Goal: Browse casually

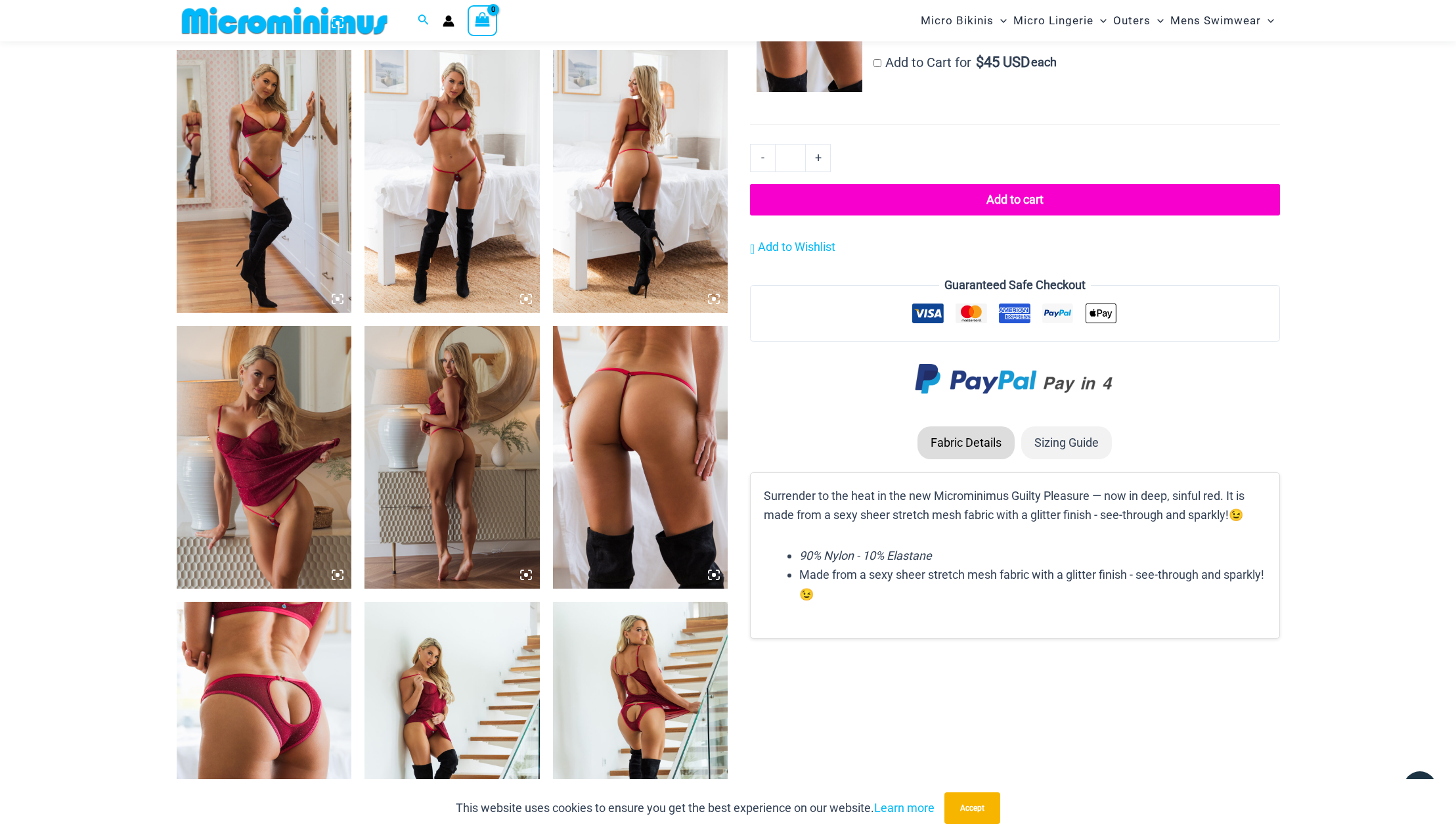
scroll to position [1435, 0]
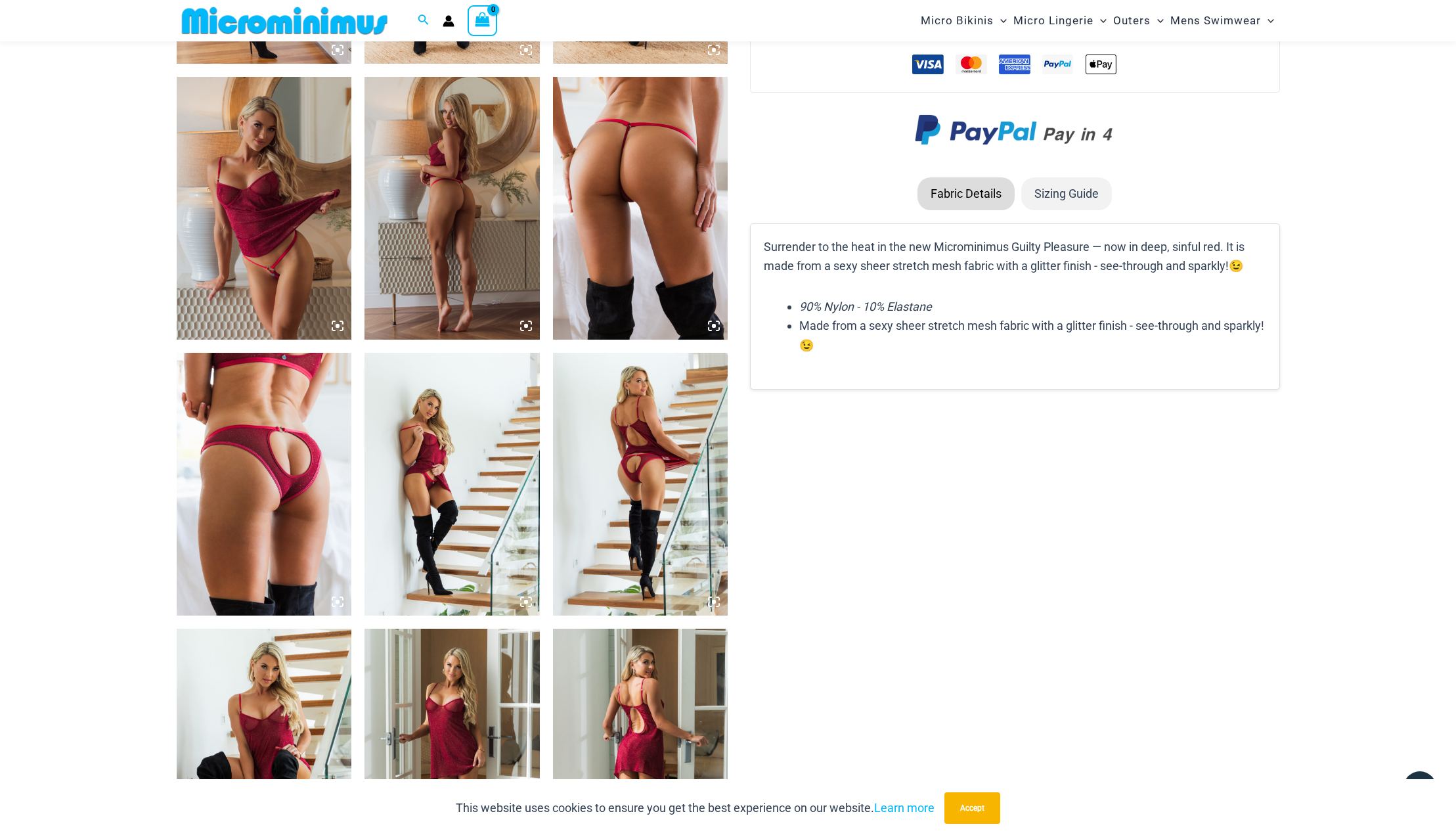
click at [262, 286] on img at bounding box center [264, 208] width 176 height 262
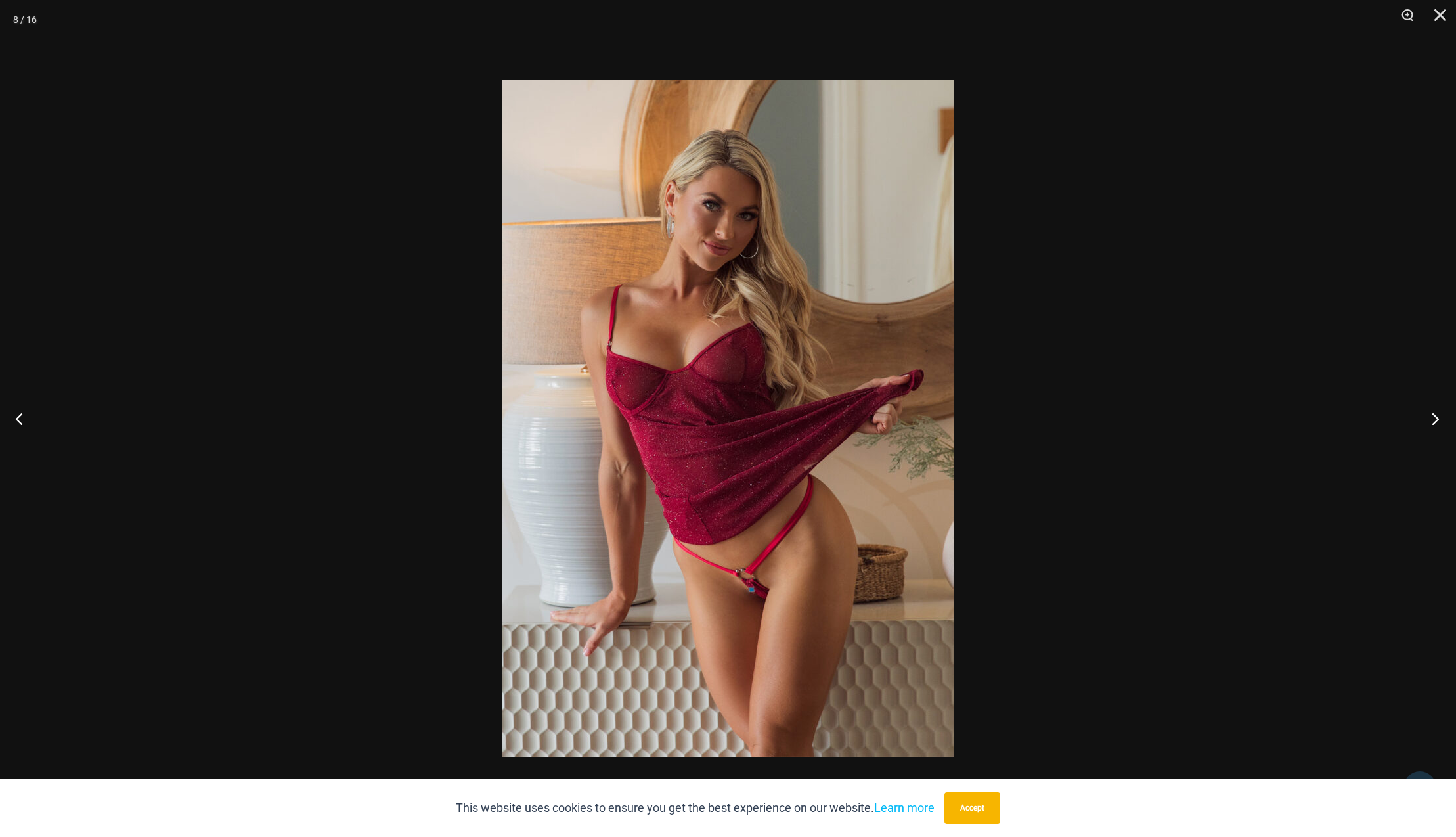
click at [1438, 421] on button "Next" at bounding box center [1432, 418] width 50 height 66
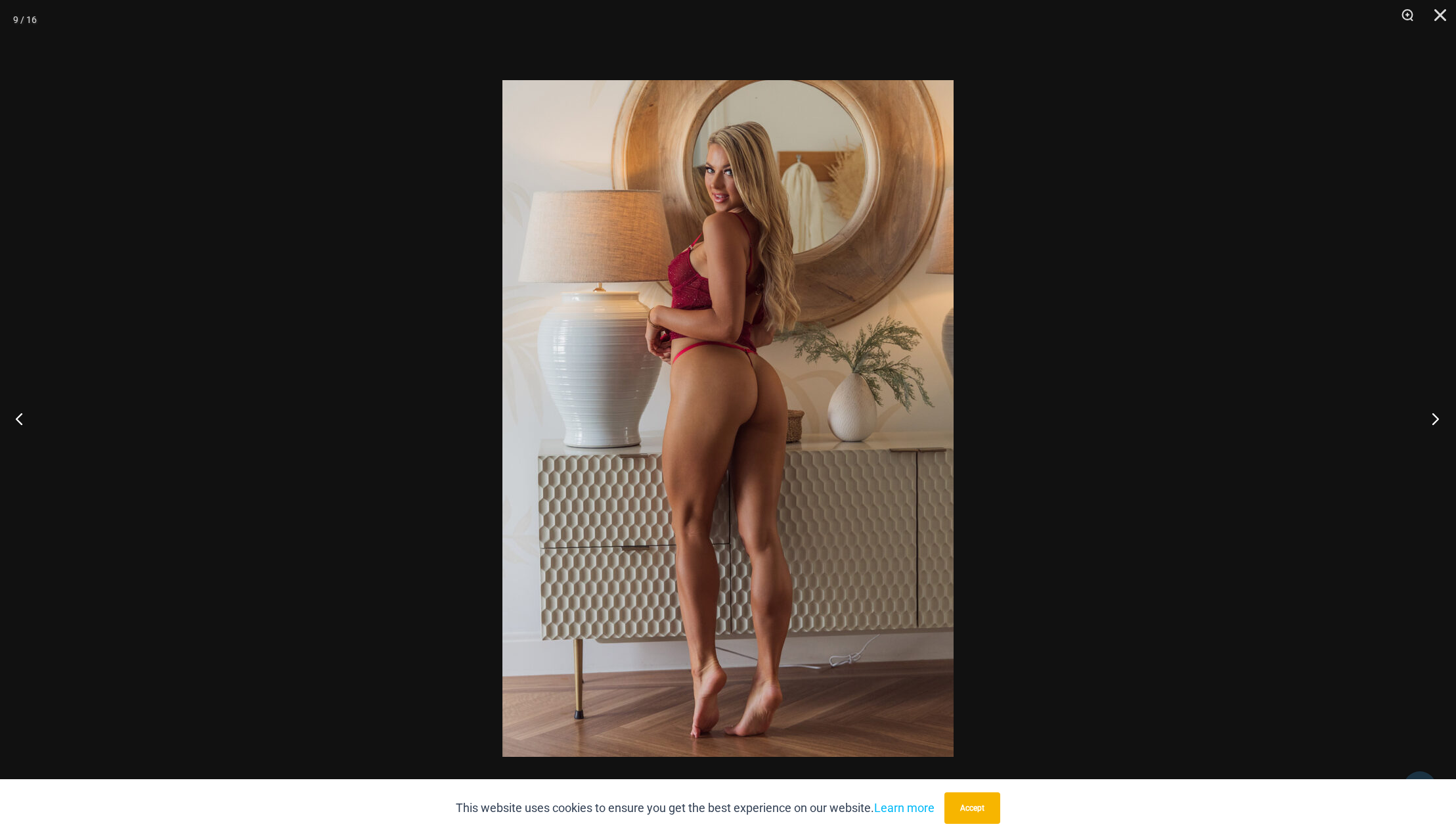
click at [1438, 421] on button "Next" at bounding box center [1432, 418] width 50 height 66
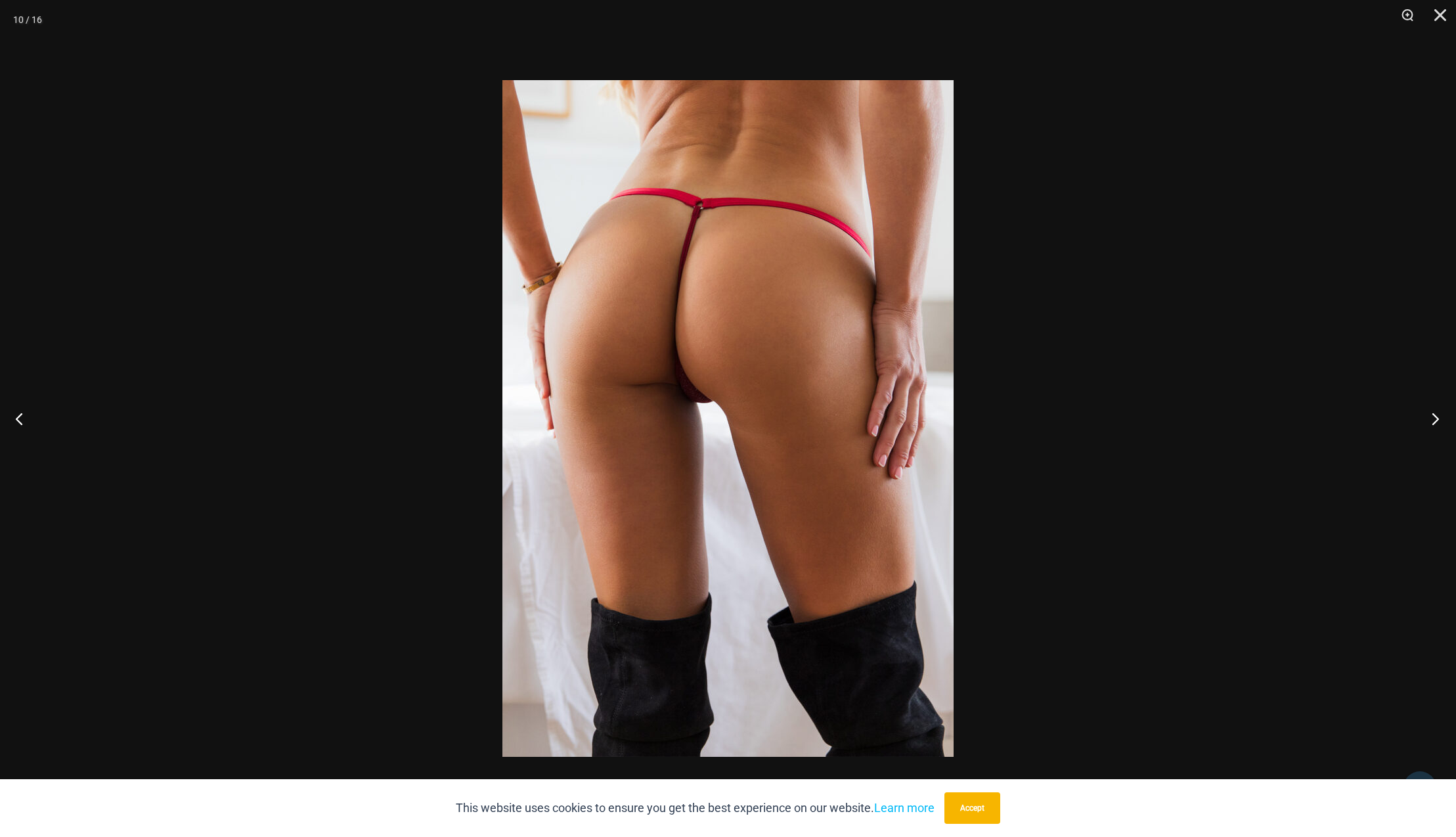
click at [1438, 421] on button "Next" at bounding box center [1432, 418] width 50 height 66
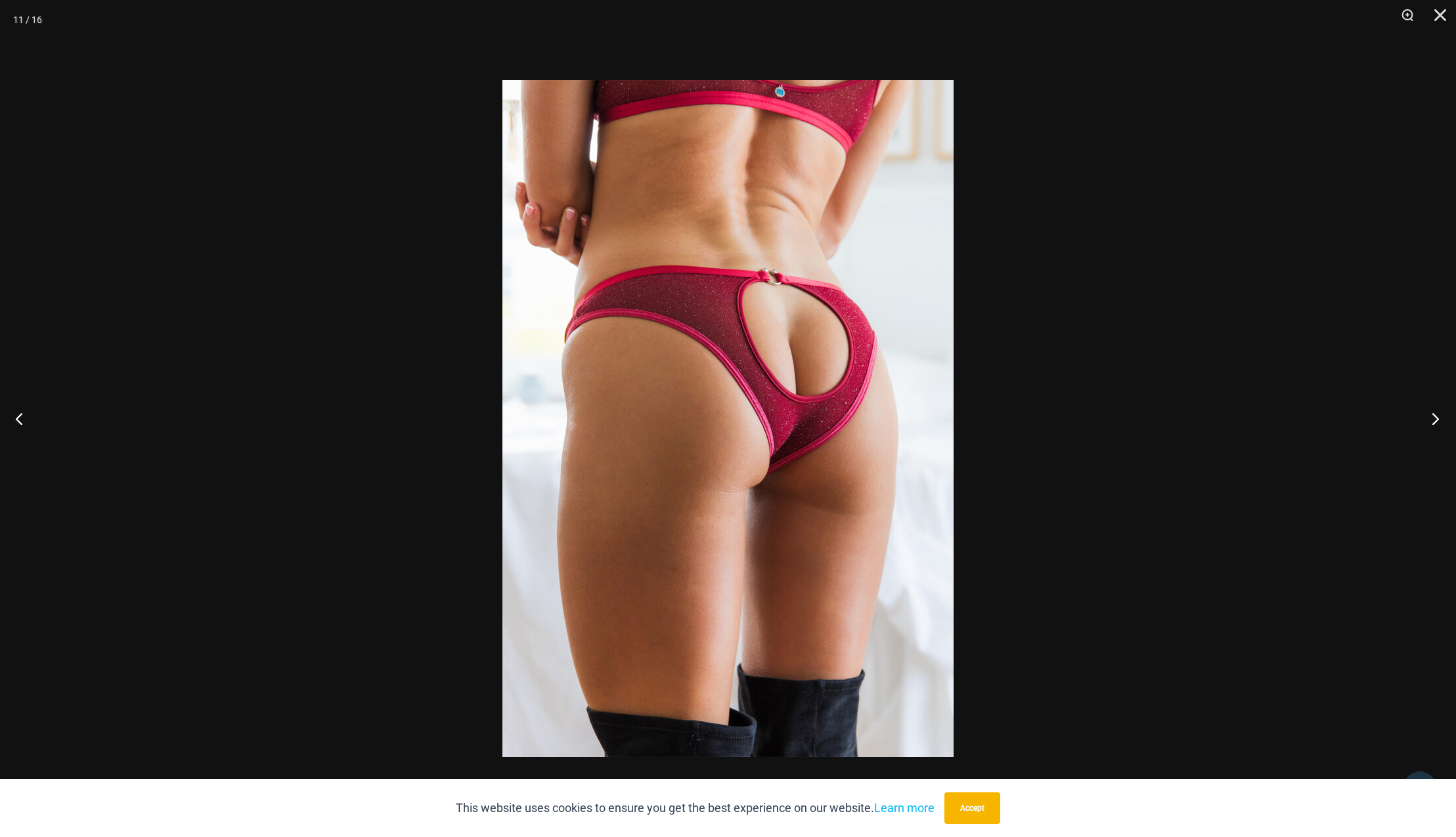
click at [1438, 421] on button "Next" at bounding box center [1432, 418] width 50 height 66
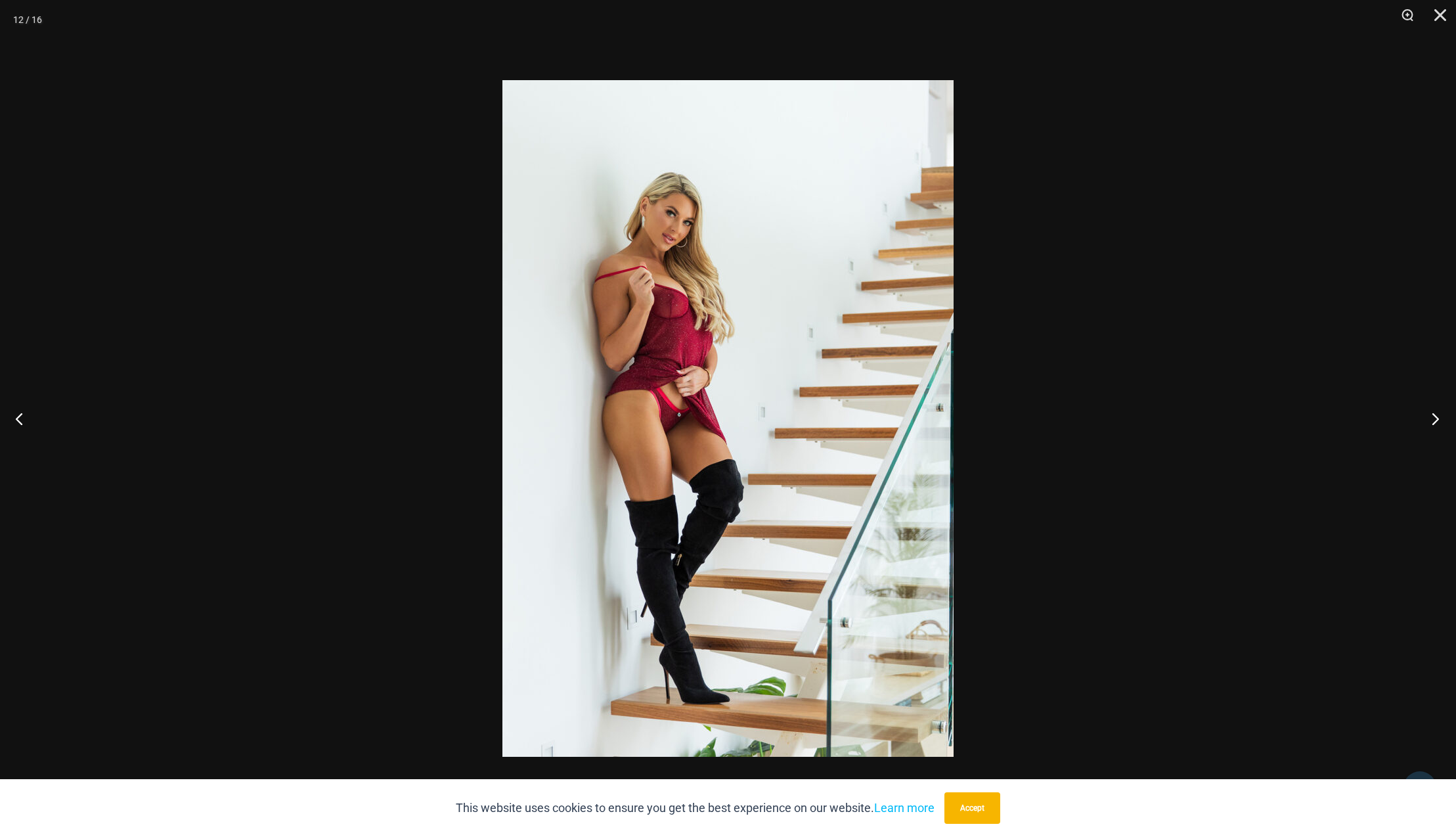
click at [1438, 421] on button "Next" at bounding box center [1432, 418] width 50 height 66
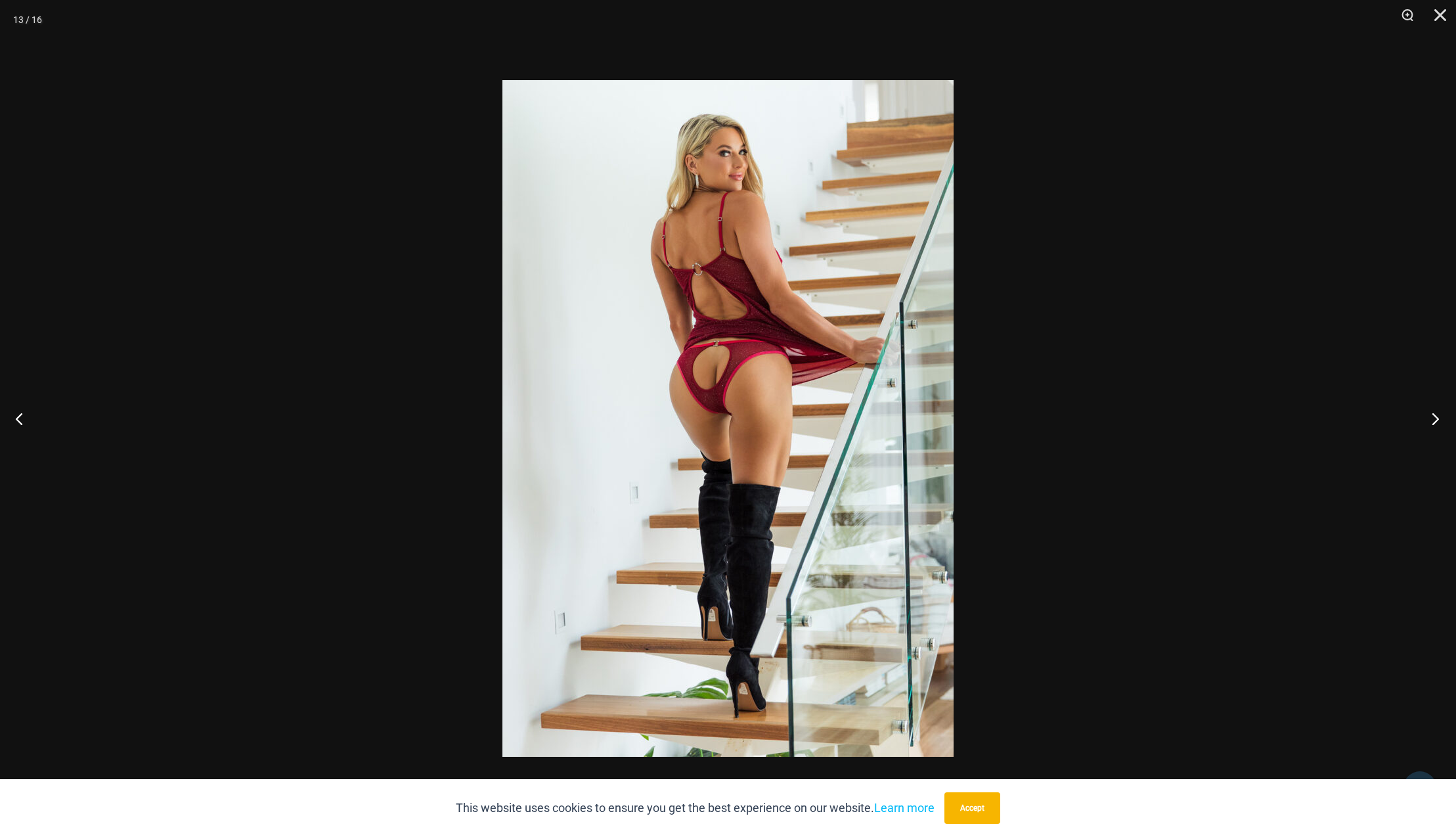
click at [1438, 421] on button "Next" at bounding box center [1432, 418] width 50 height 66
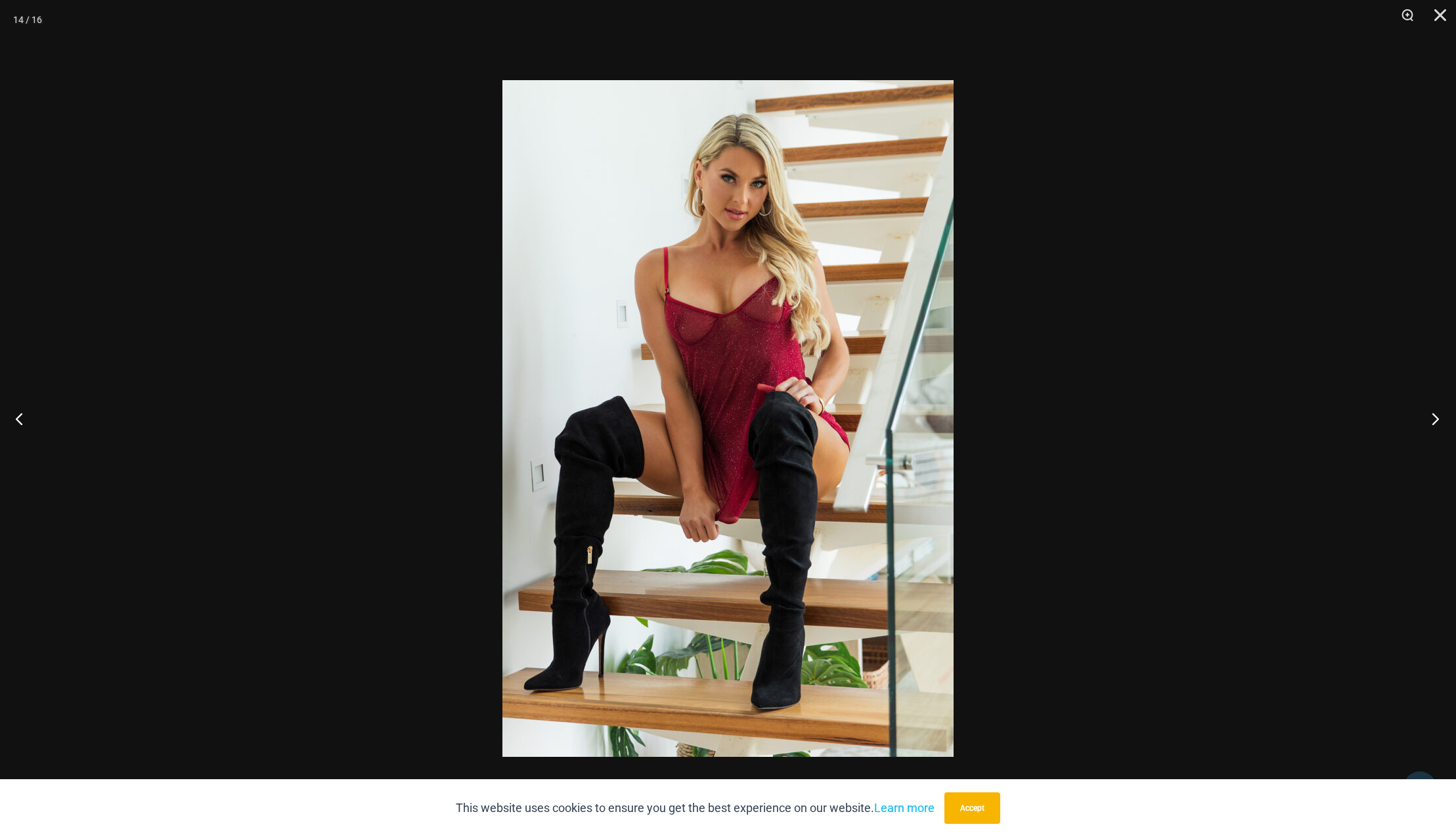
click at [1438, 421] on button "Next" at bounding box center [1432, 418] width 50 height 66
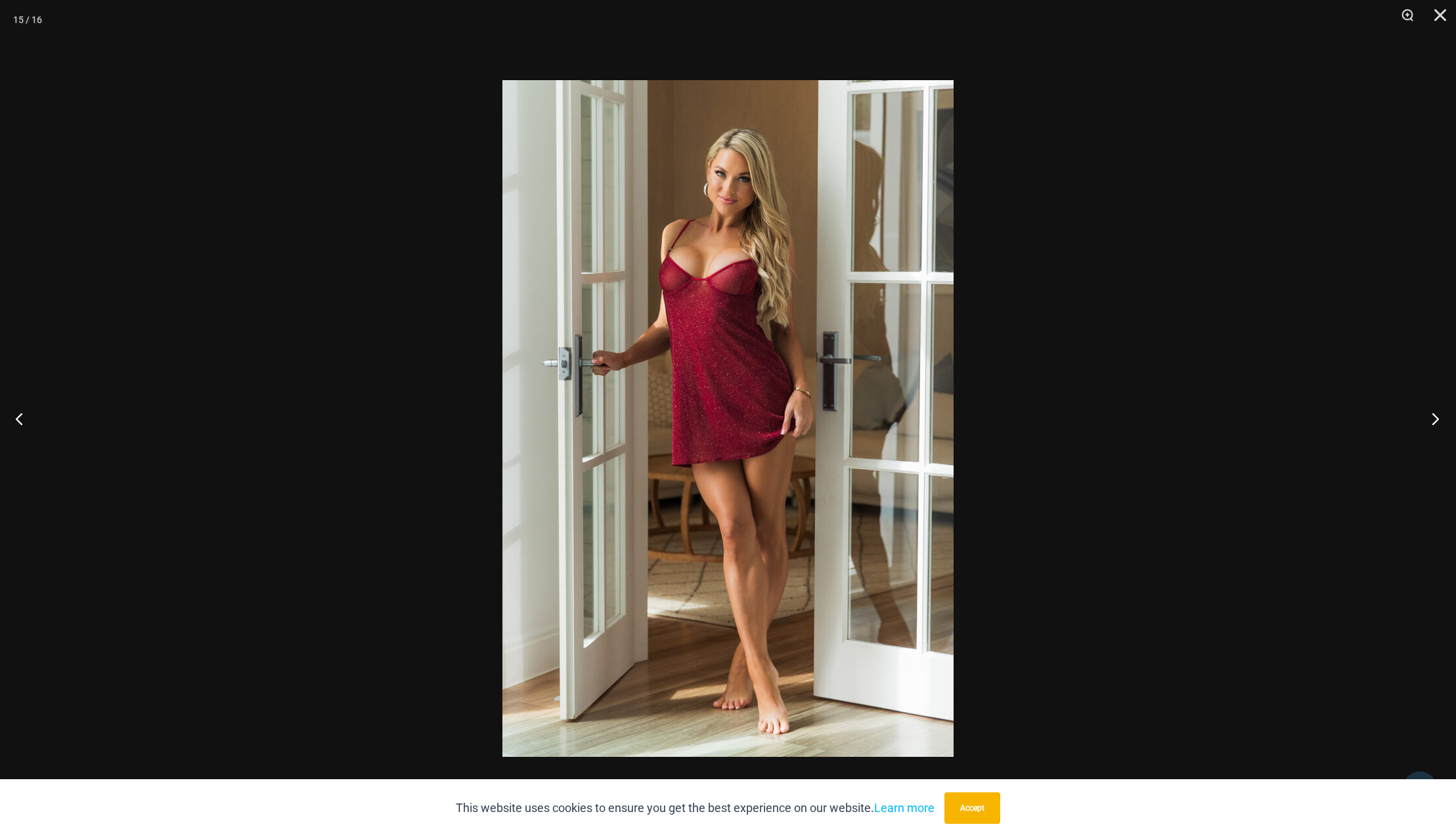
click at [1438, 421] on button "Next" at bounding box center [1432, 418] width 50 height 66
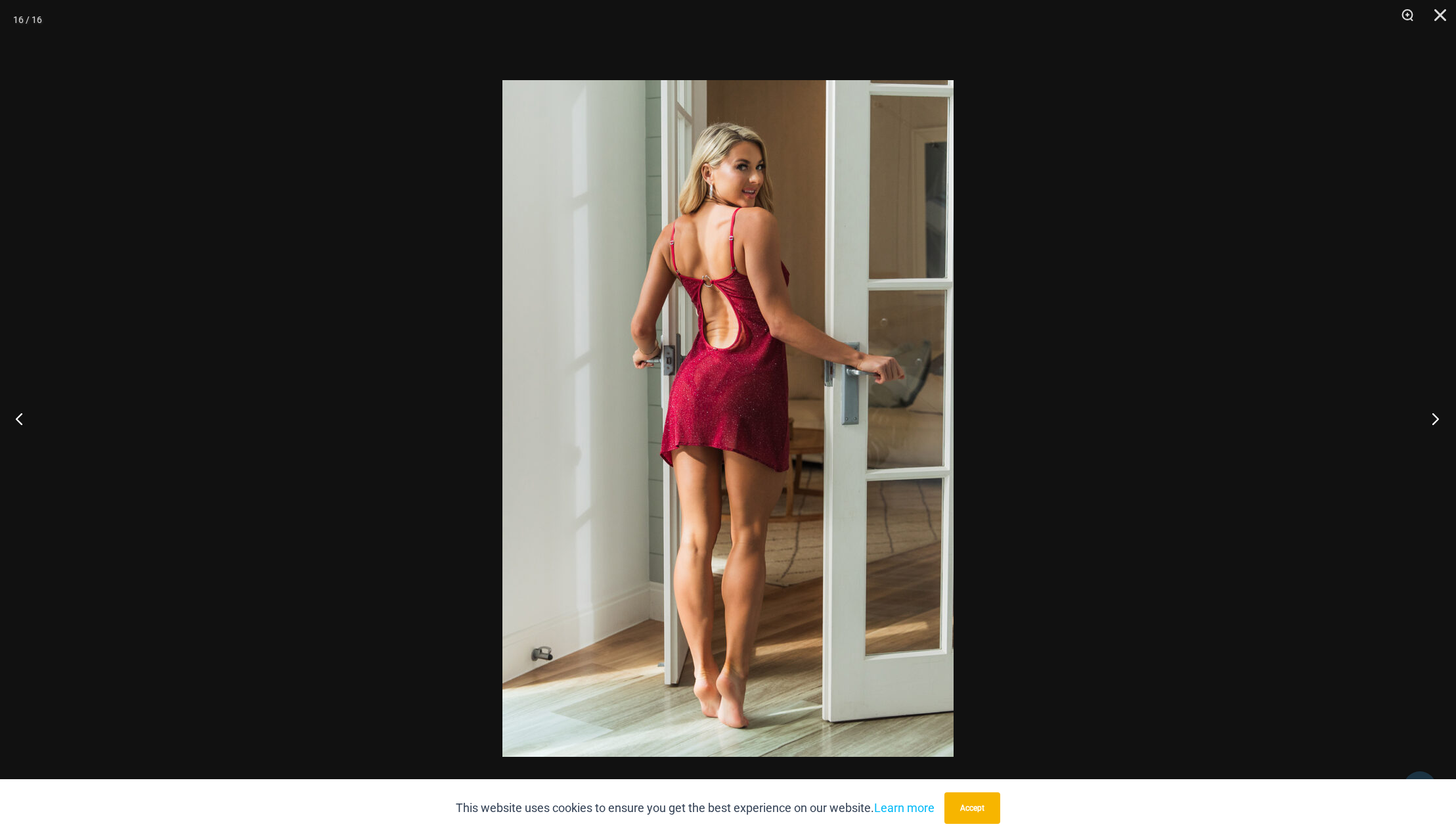
click at [1438, 421] on button "Next" at bounding box center [1432, 418] width 50 height 66
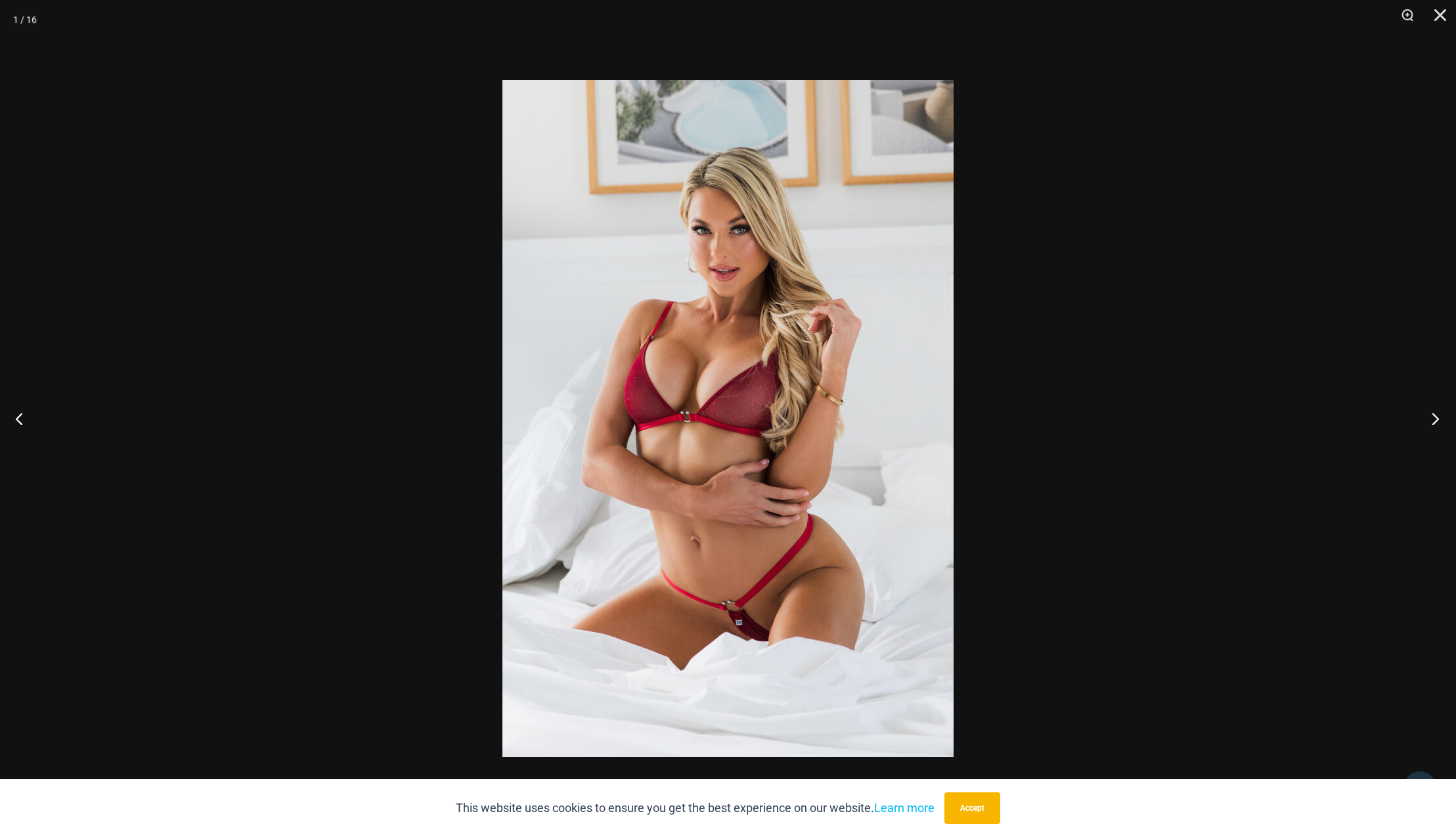
click at [1438, 421] on button "Next" at bounding box center [1432, 418] width 50 height 66
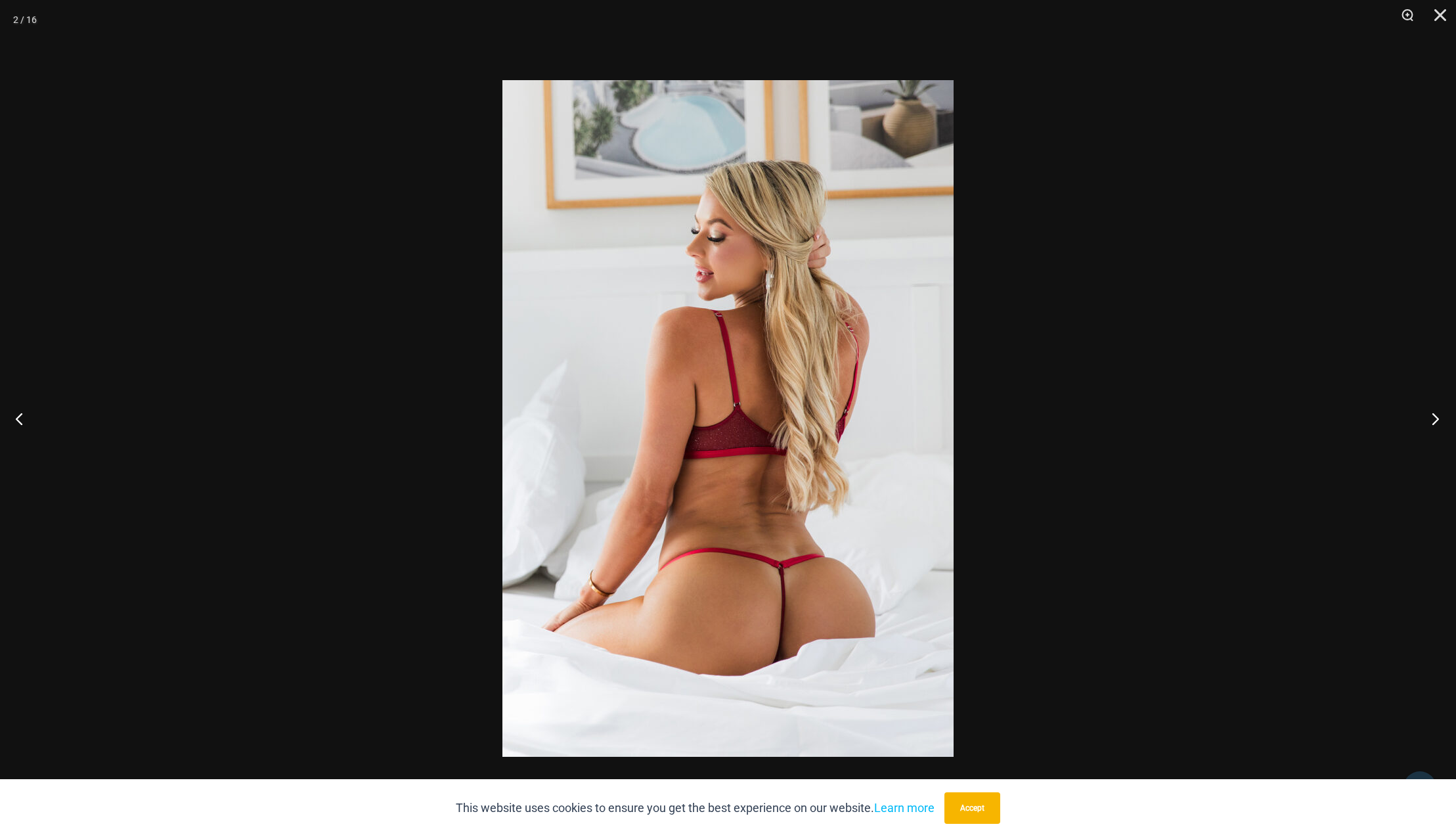
click at [1438, 421] on button "Next" at bounding box center [1432, 418] width 50 height 66
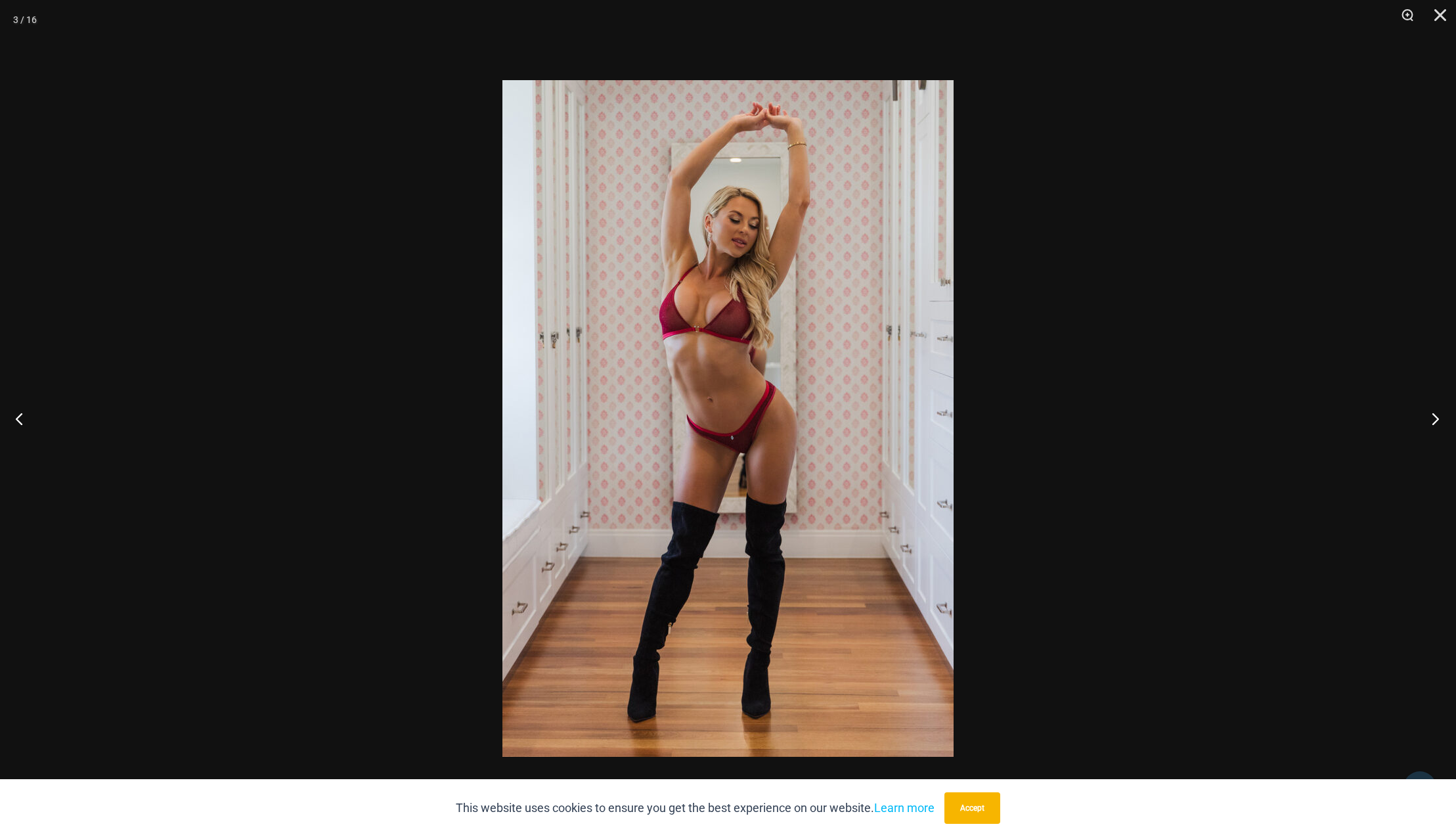
click at [1438, 421] on button "Next" at bounding box center [1432, 418] width 50 height 66
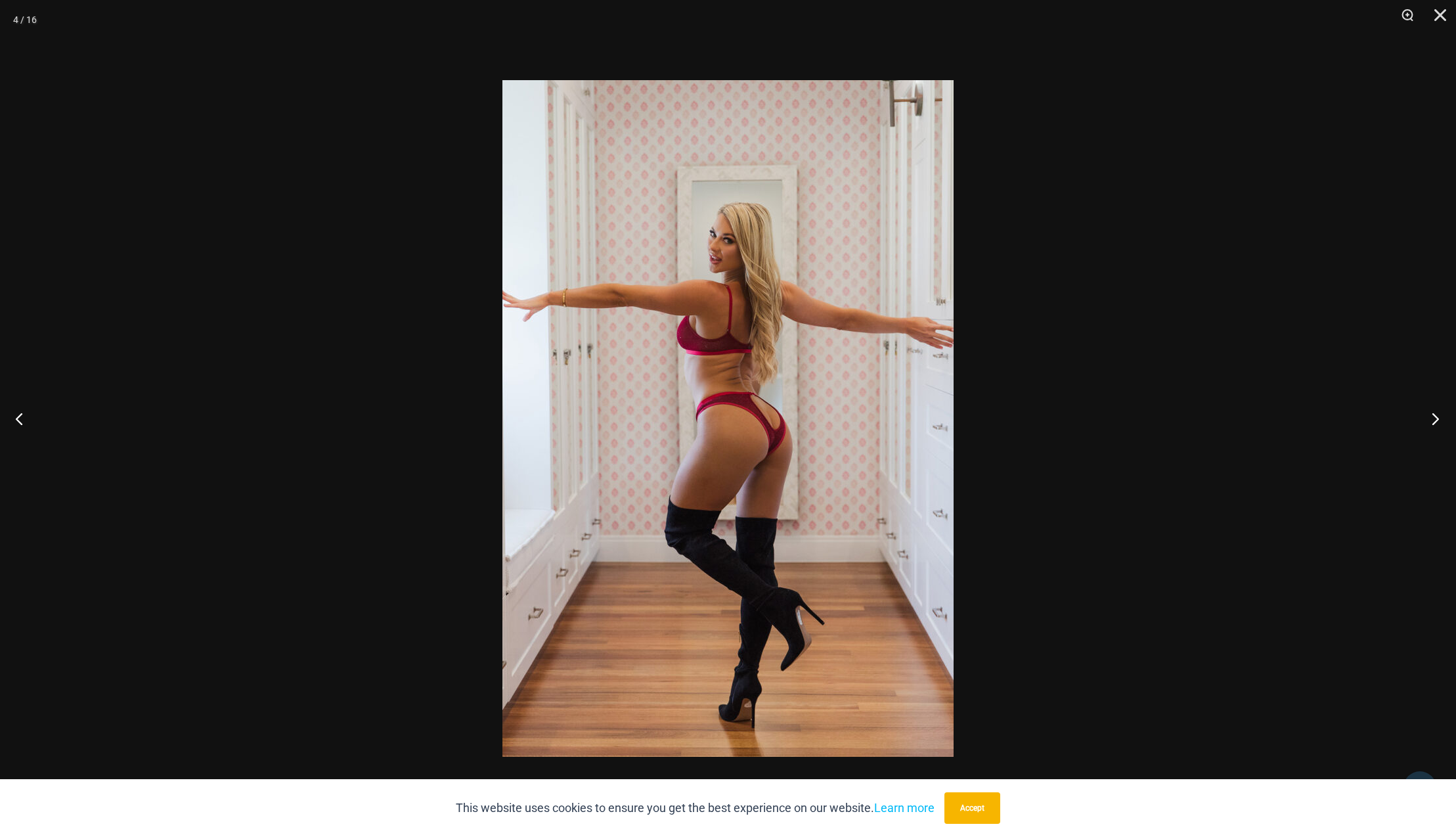
click at [1438, 421] on button "Next" at bounding box center [1432, 418] width 50 height 66
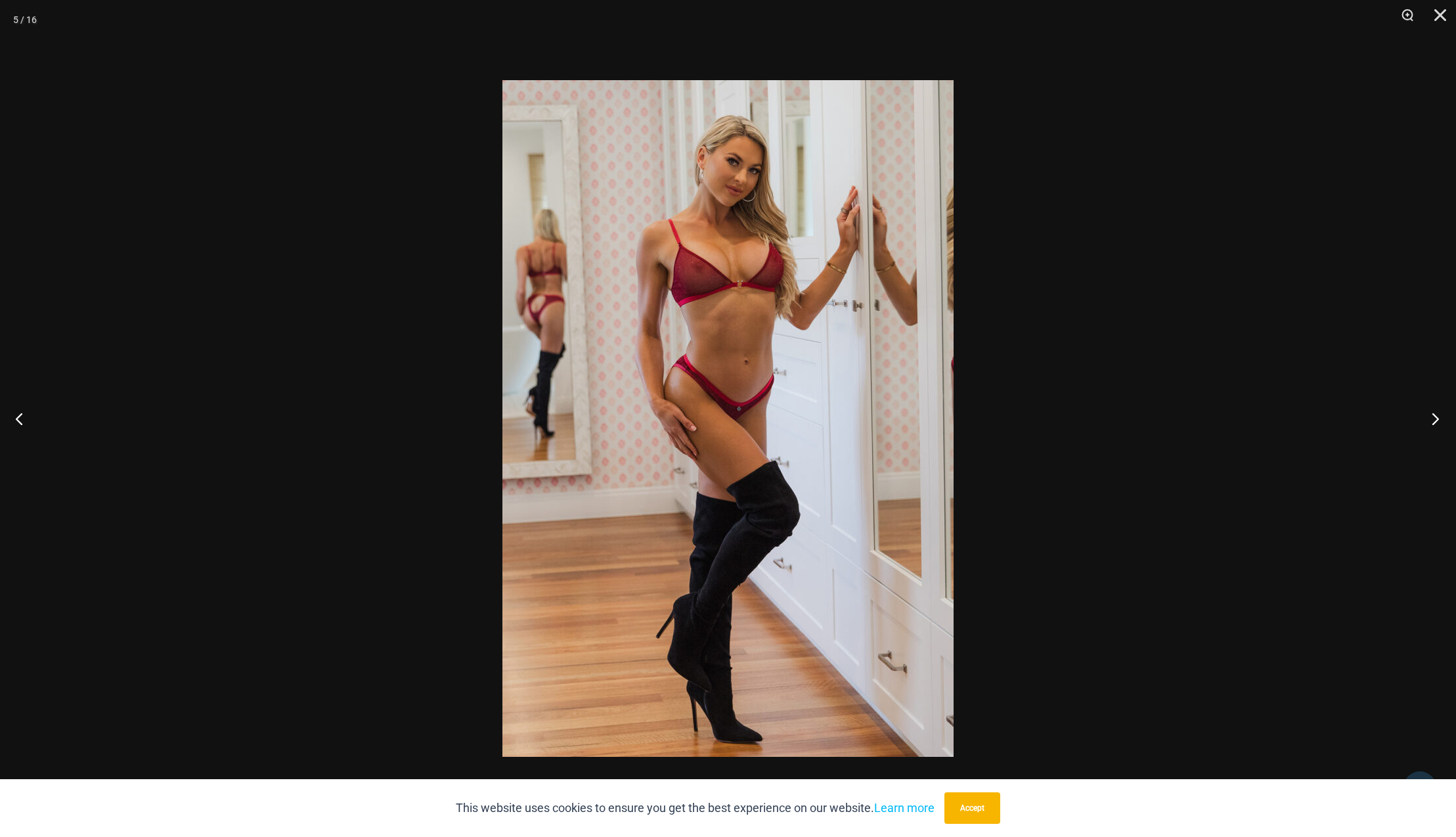
click at [1438, 421] on button "Next" at bounding box center [1432, 418] width 50 height 66
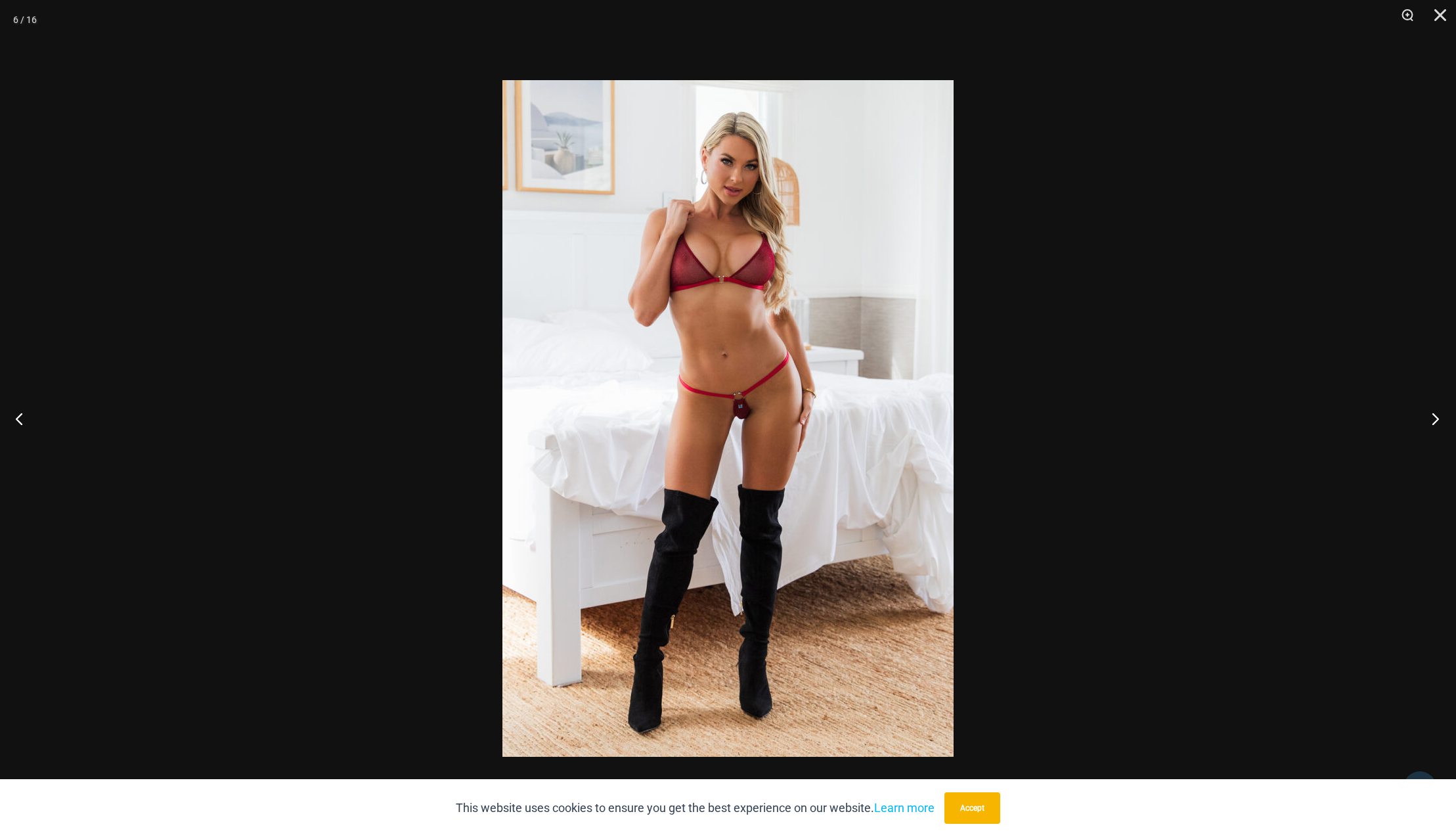
click at [1438, 421] on button "Next" at bounding box center [1432, 418] width 50 height 66
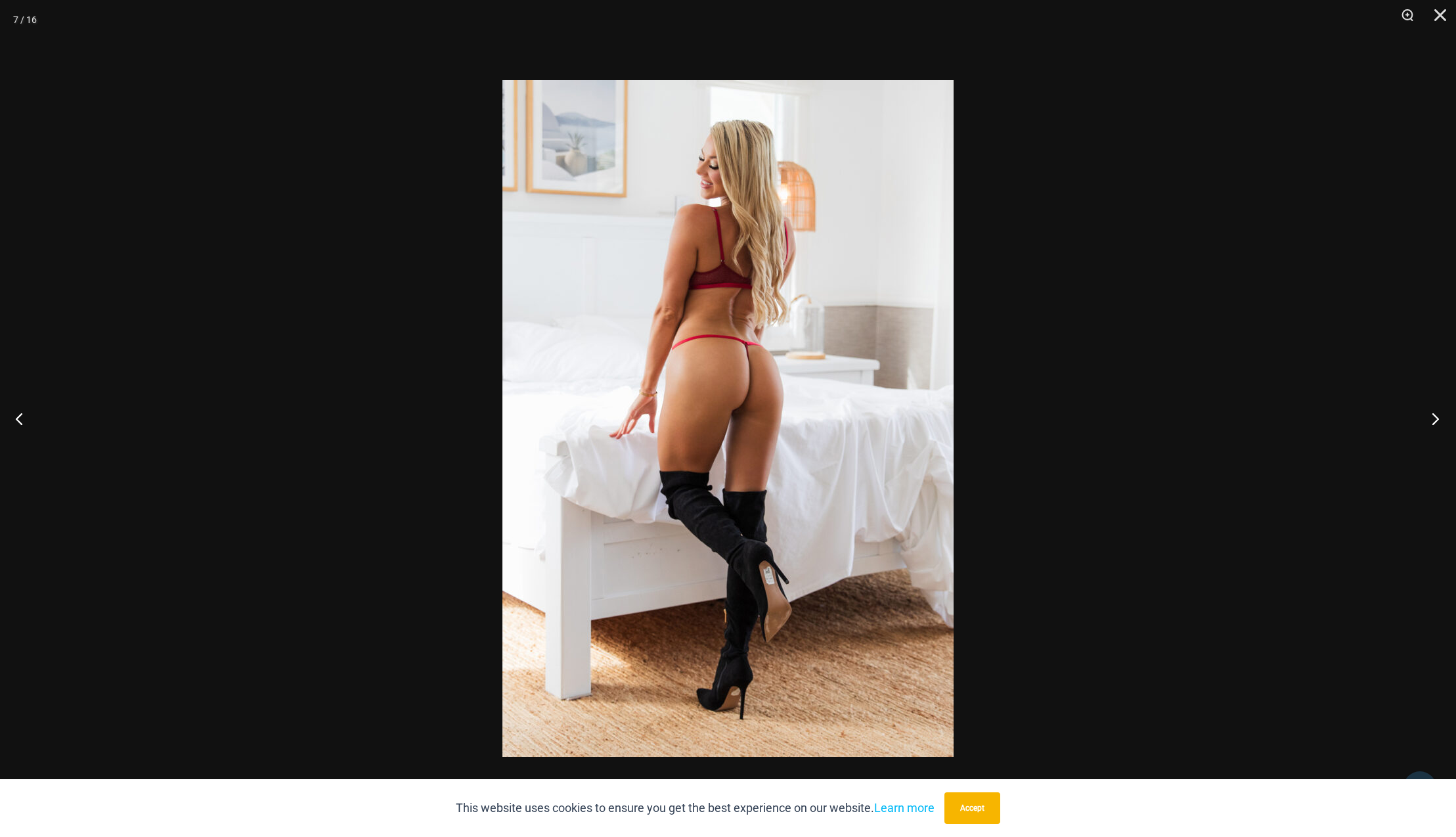
click at [1438, 421] on button "Next" at bounding box center [1432, 418] width 50 height 66
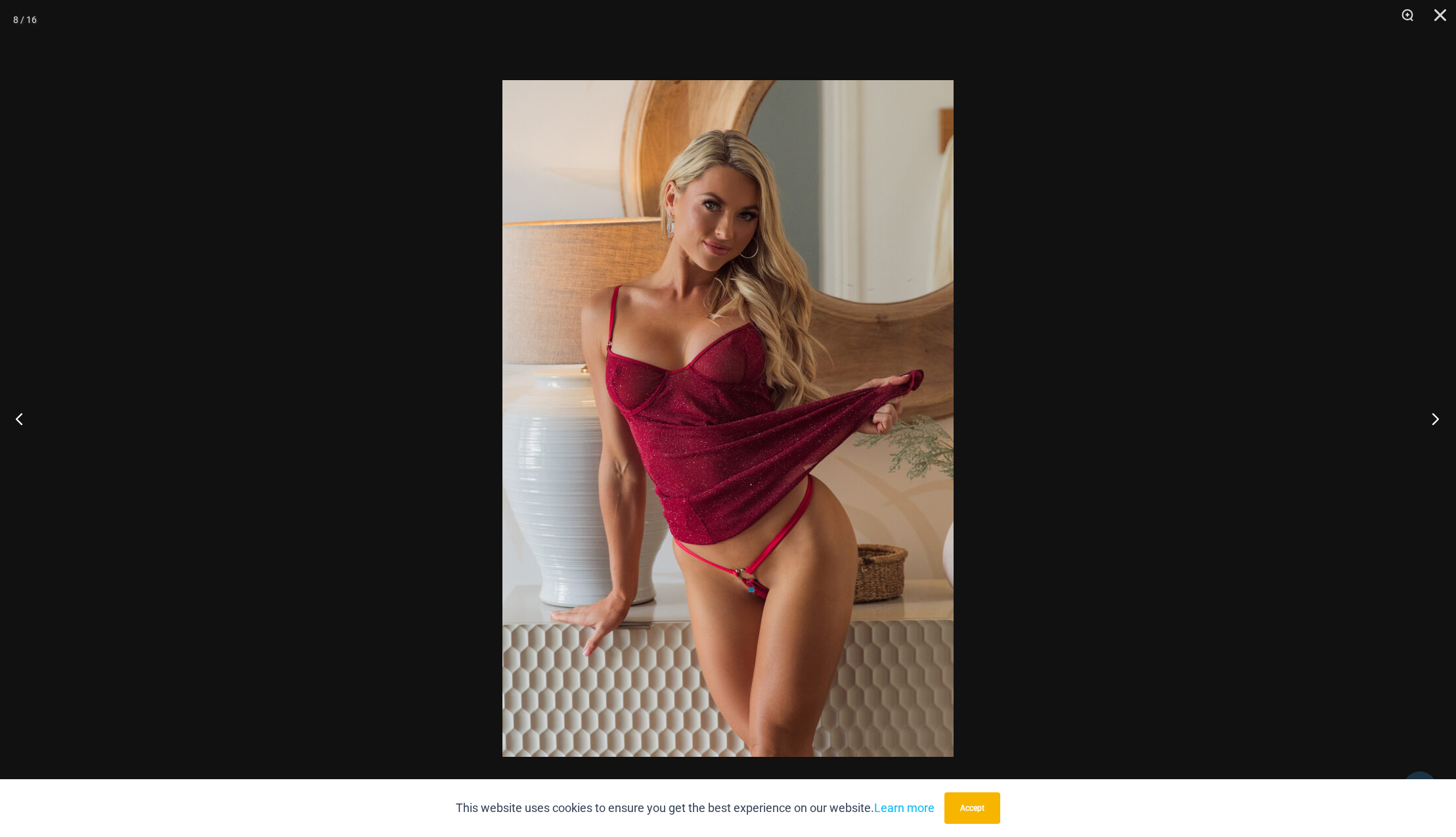
click at [1438, 421] on button "Next" at bounding box center [1432, 418] width 50 height 66
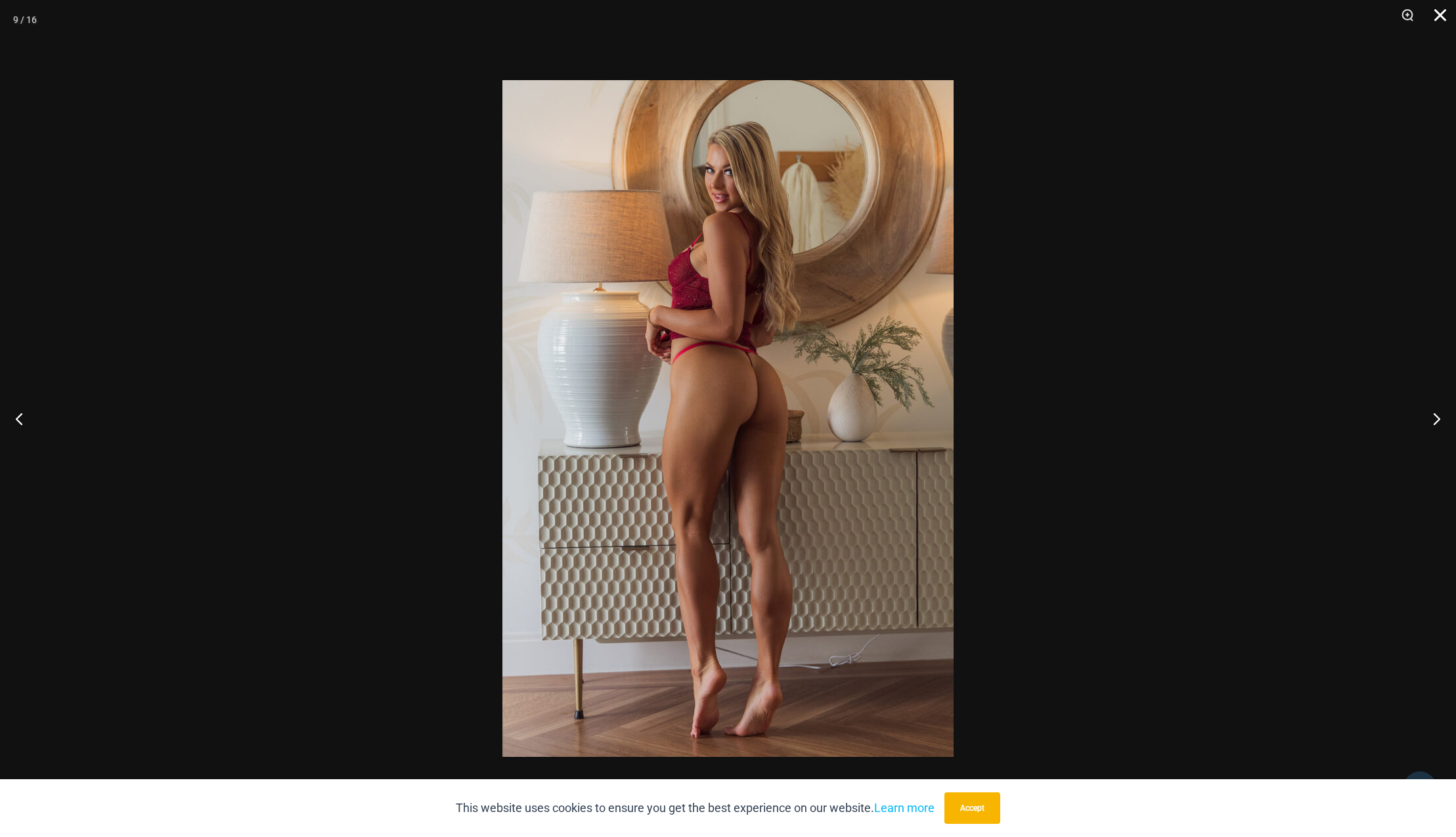
click at [1444, 19] on button "Close" at bounding box center [1436, 20] width 33 height 39
